Goal: Task Accomplishment & Management: Use online tool/utility

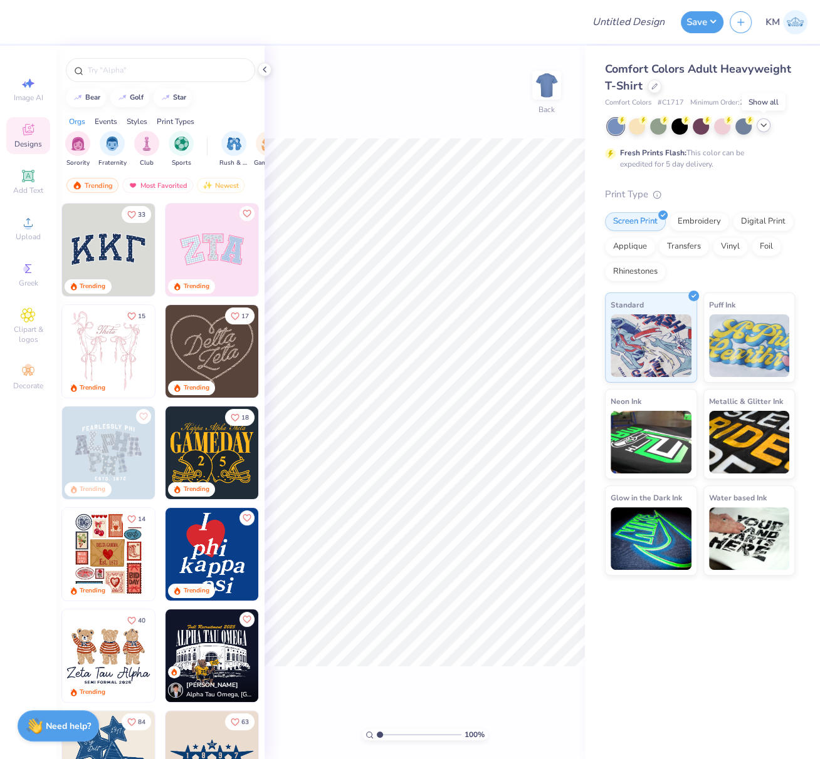
click at [766, 127] on icon at bounding box center [763, 125] width 10 height 10
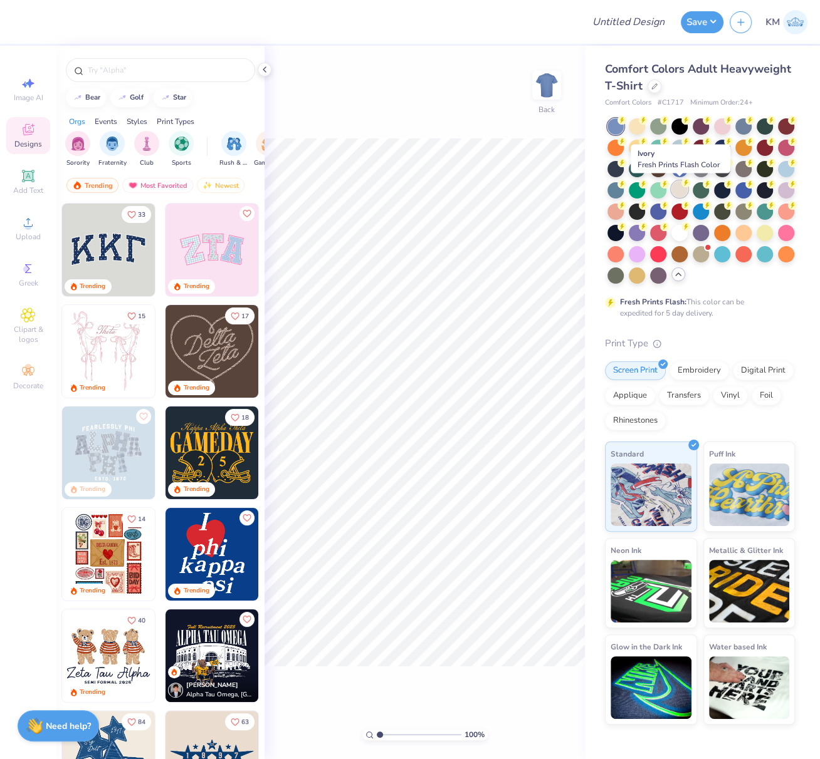
click at [682, 189] on div at bounding box center [679, 189] width 16 height 16
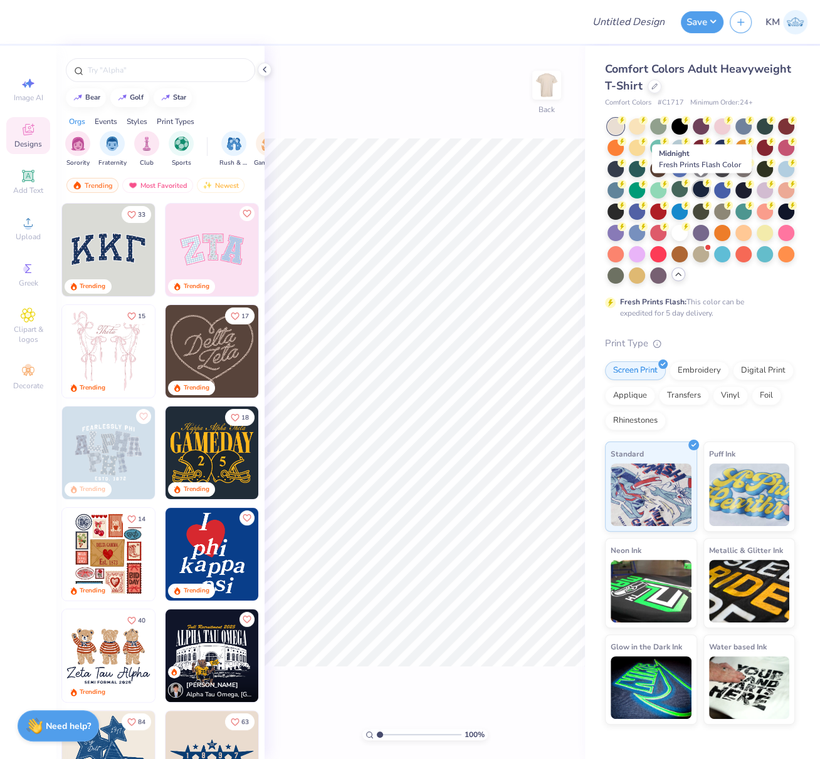
click at [699, 187] on div at bounding box center [700, 189] width 16 height 16
click at [654, 87] on icon at bounding box center [654, 85] width 6 height 6
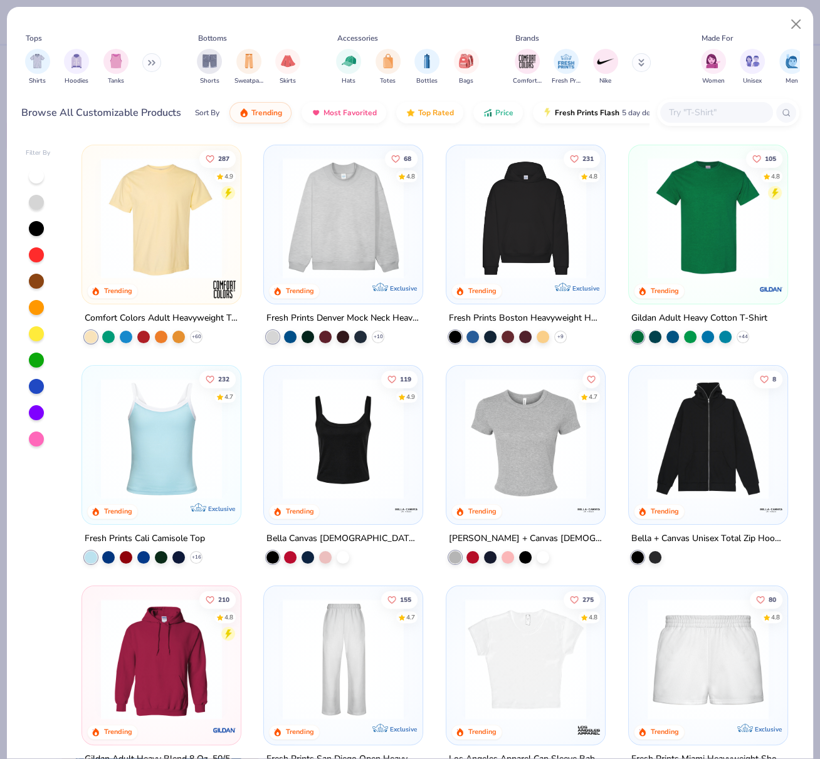
click at [197, 231] on img at bounding box center [161, 218] width 133 height 121
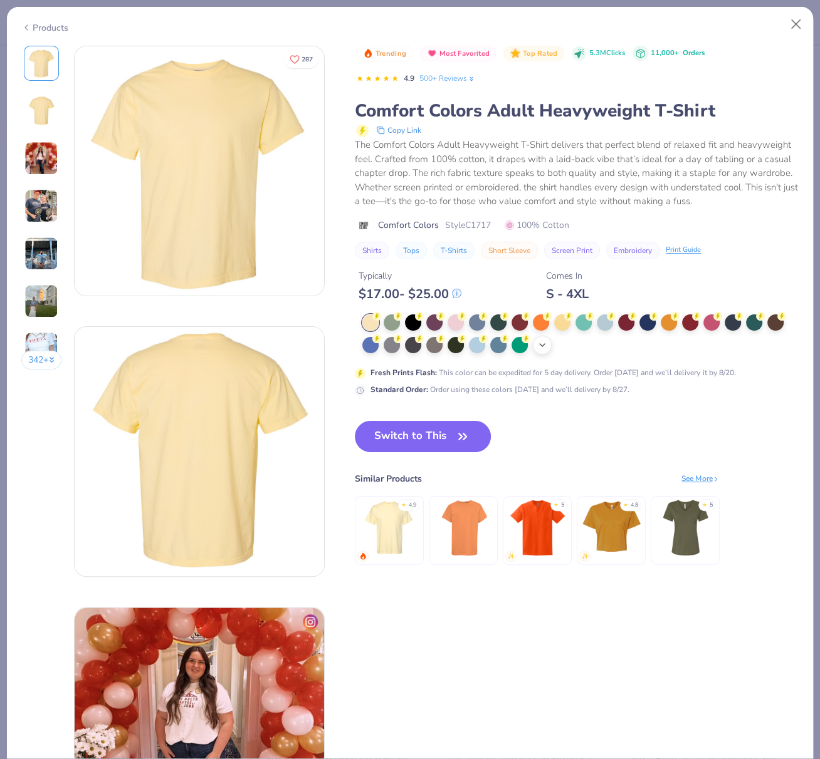
click at [543, 350] on icon at bounding box center [542, 345] width 10 height 10
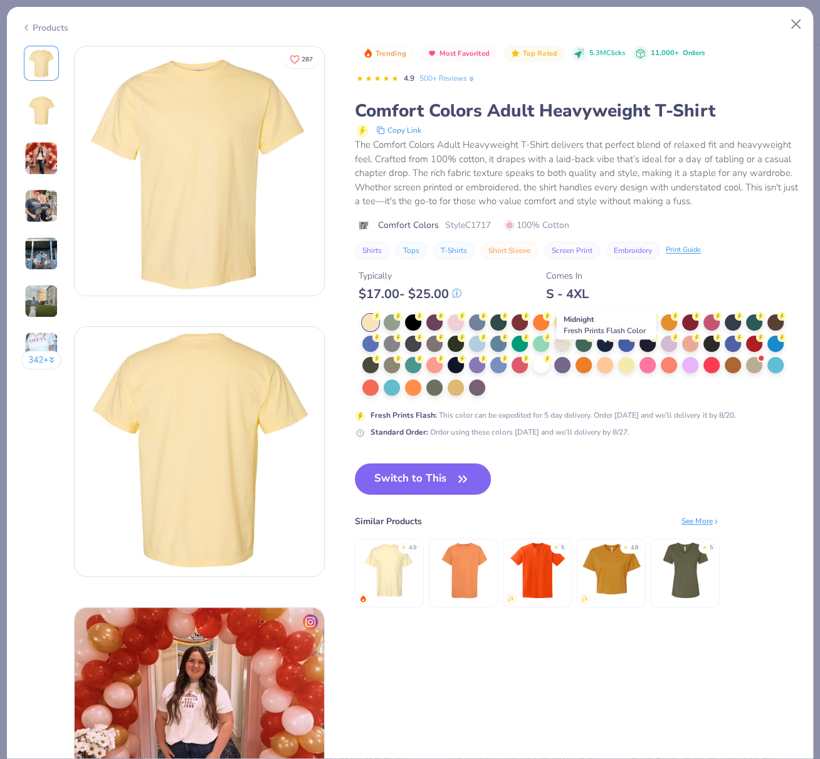
drag, startPoint x: 607, startPoint y: 356, endPoint x: 594, endPoint y: 358, distance: 12.7
click at [606, 352] on div at bounding box center [604, 344] width 16 height 16
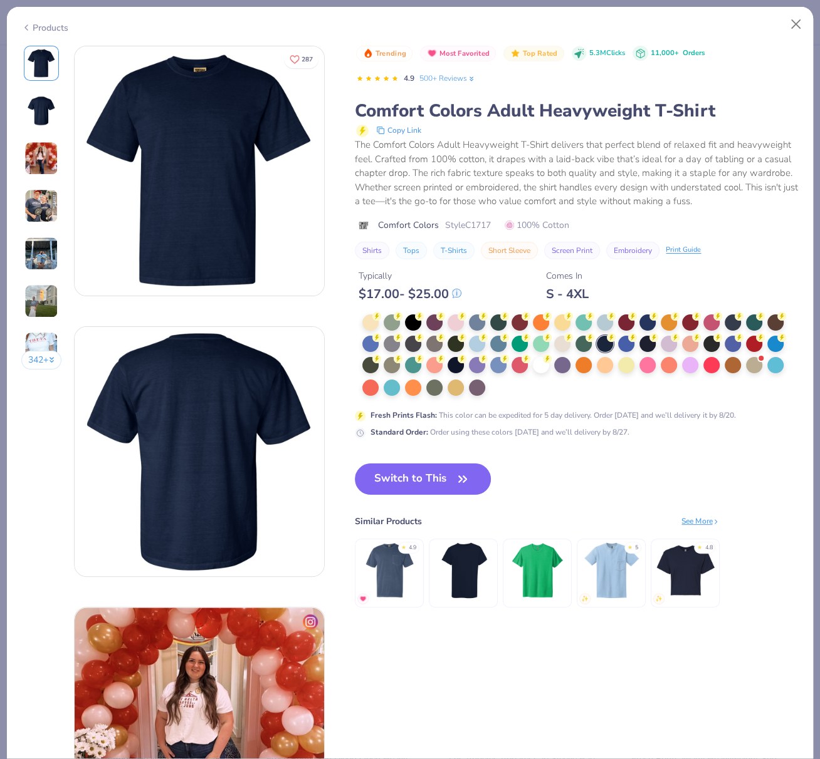
click at [422, 495] on button "Switch to This" at bounding box center [423, 479] width 136 height 31
